Goal: Information Seeking & Learning: Check status

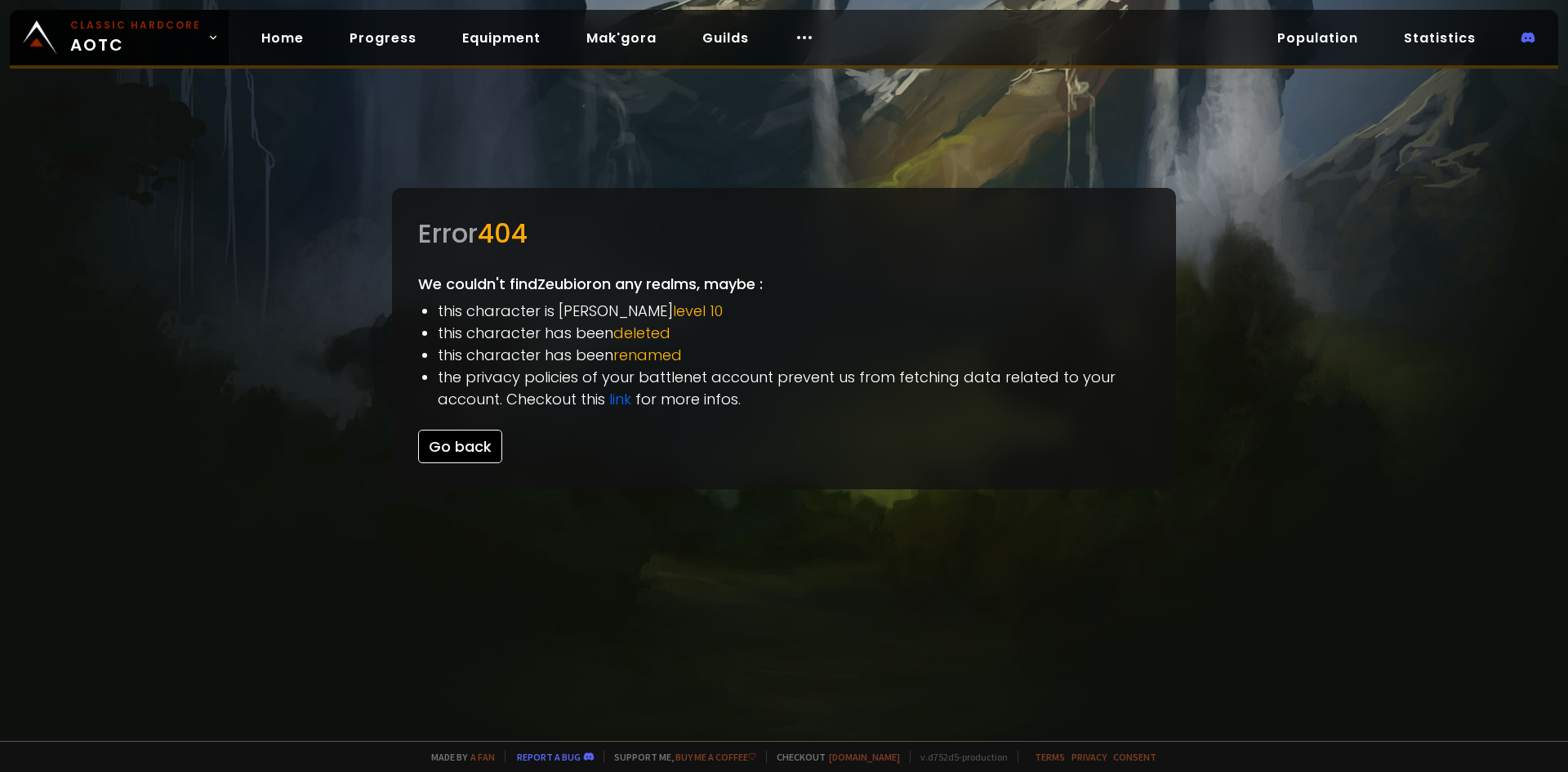
click at [446, 440] on button "Go back" at bounding box center [460, 447] width 84 height 34
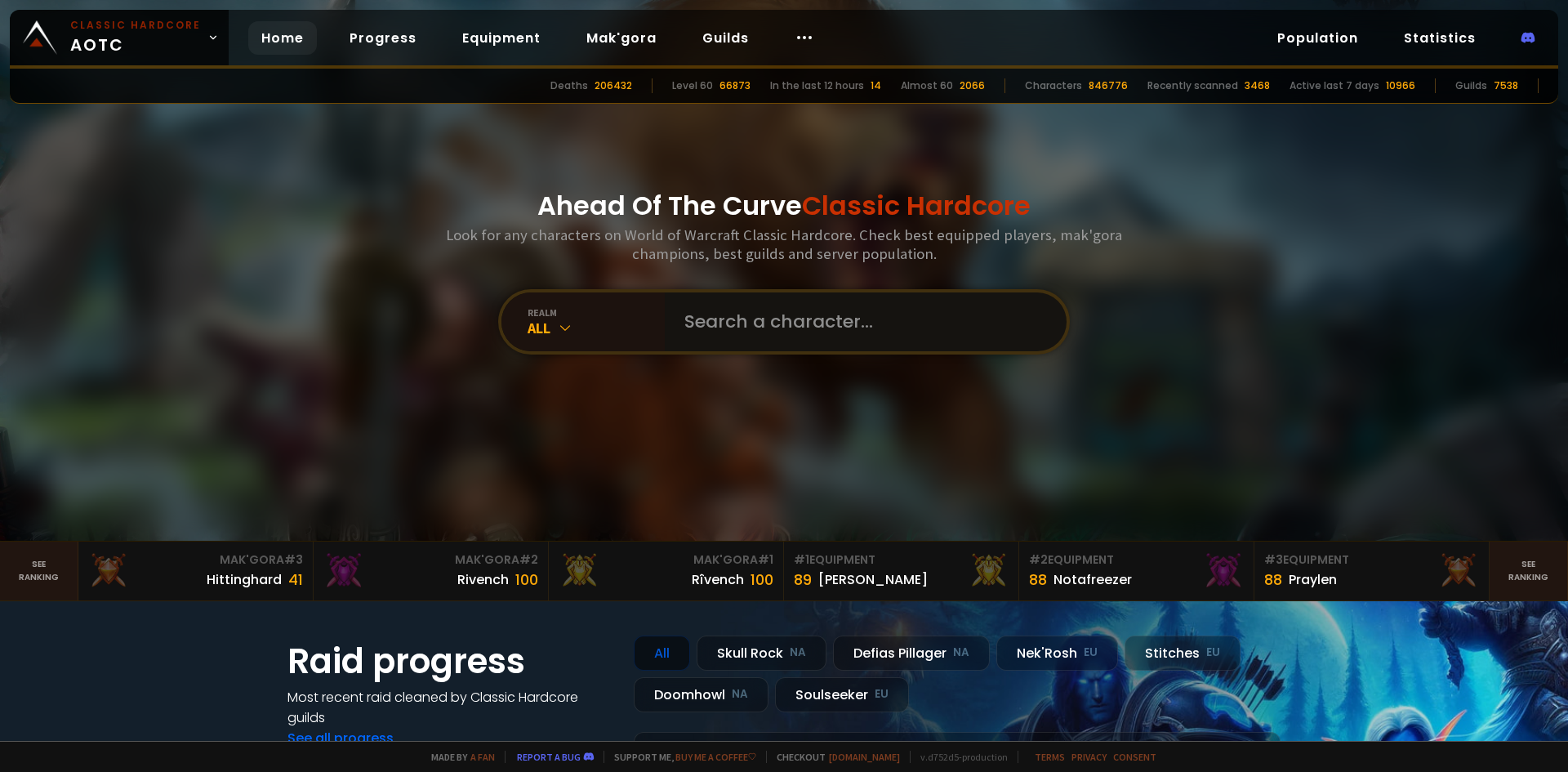
click at [711, 320] on input "text" at bounding box center [861, 321] width 373 height 58
click at [573, 340] on div "realm All" at bounding box center [583, 321] width 163 height 58
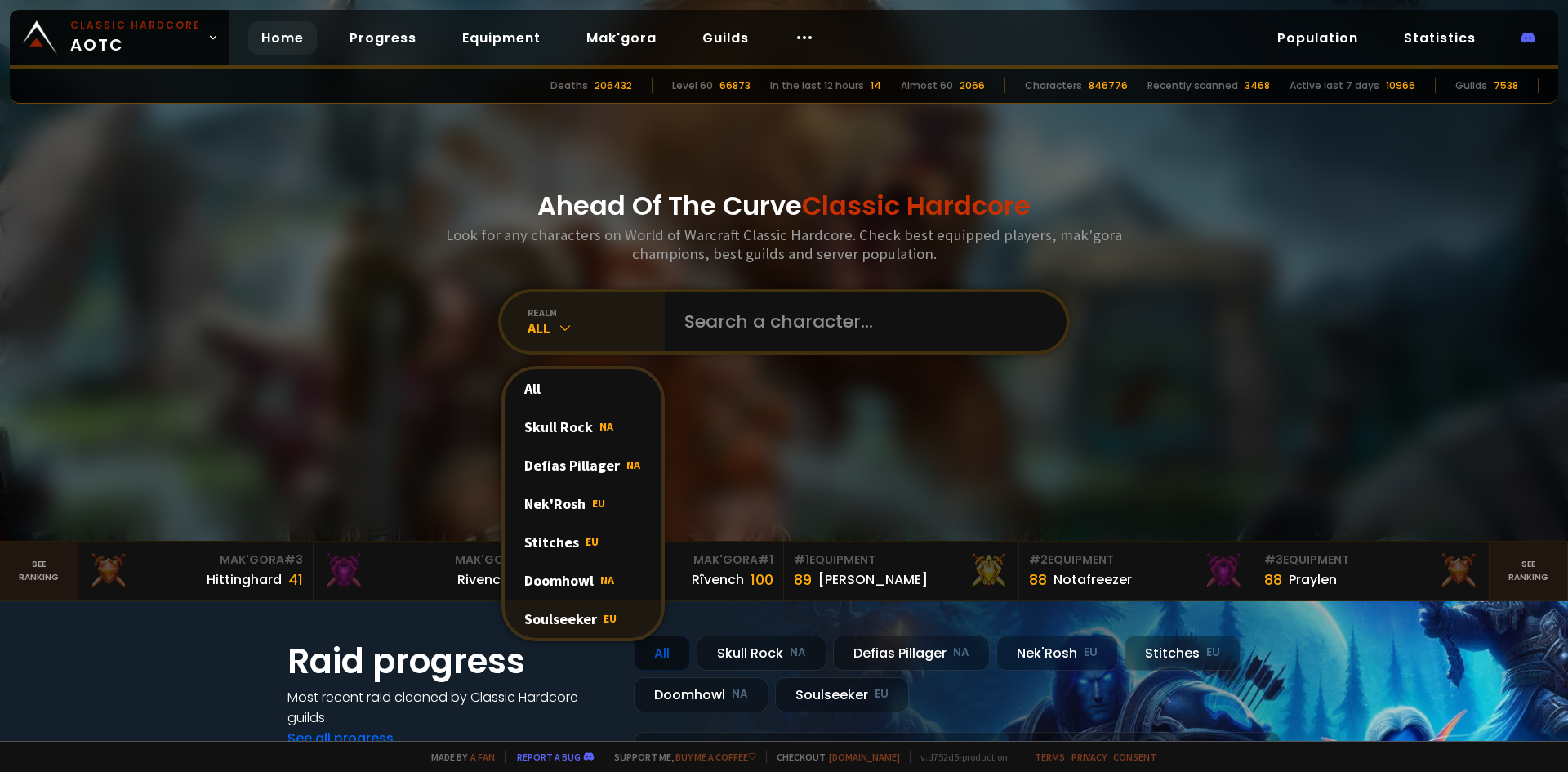
click at [579, 619] on div "Soulseeker EU" at bounding box center [583, 619] width 157 height 38
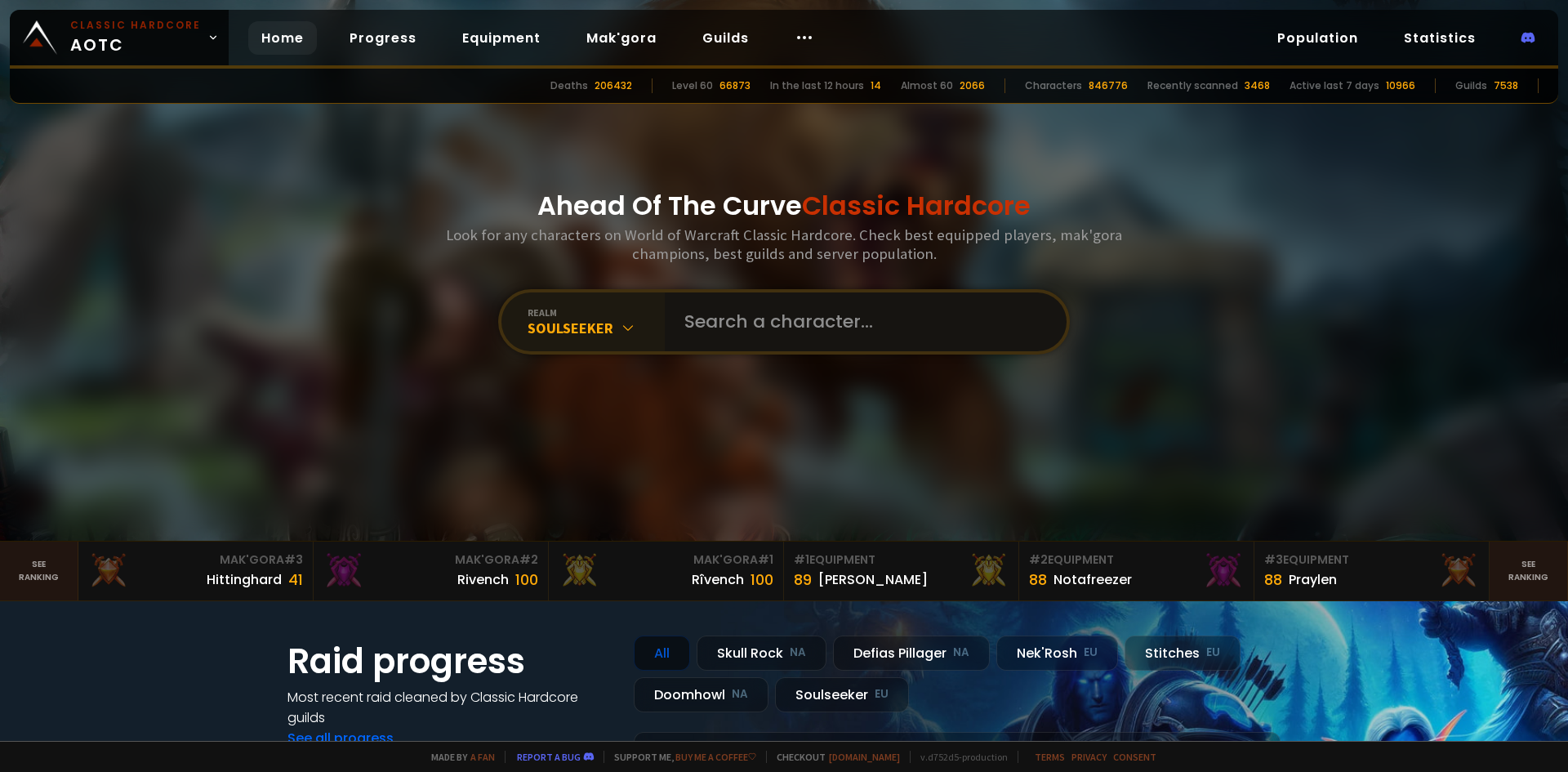
click at [779, 325] on input "text" at bounding box center [861, 321] width 373 height 58
type input "Gundena"
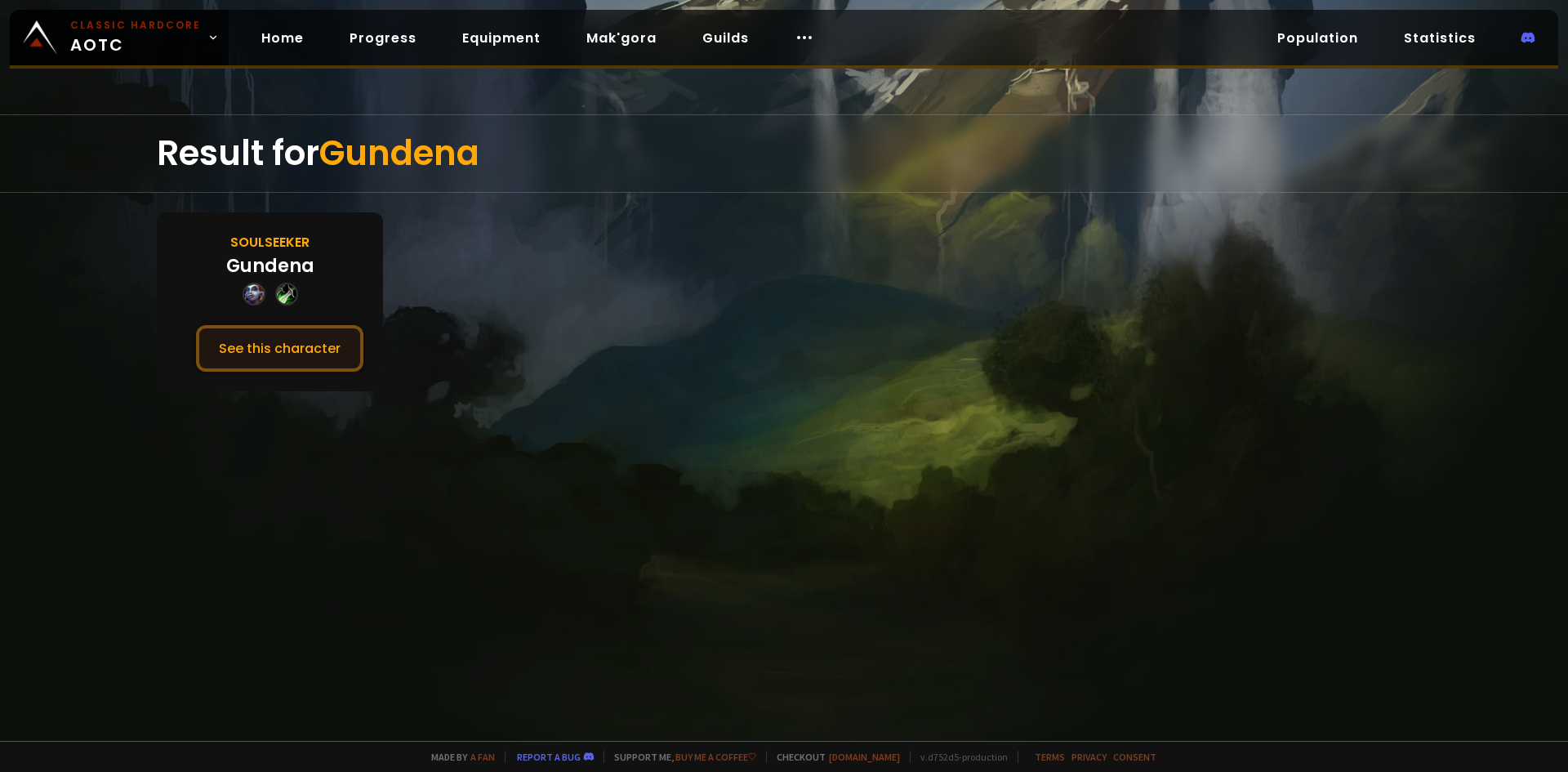
click at [286, 341] on button "See this character" at bounding box center [280, 348] width 168 height 47
